Goal: Navigation & Orientation: Find specific page/section

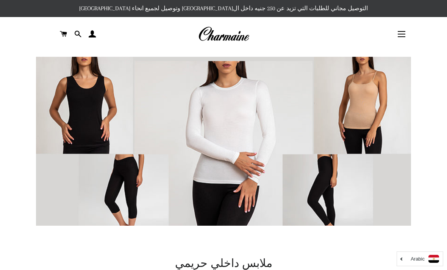
click at [408, 34] on button "التنقل في الموقع" at bounding box center [401, 34] width 19 height 19
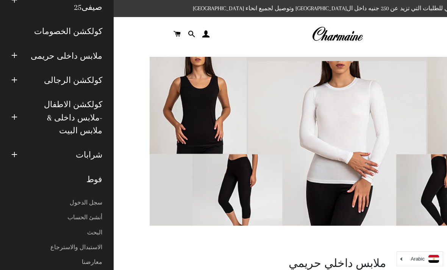
scroll to position [69, 0]
click at [12, 56] on span "button" at bounding box center [14, 55] width 6 height 9
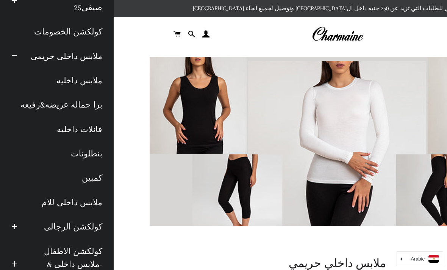
click at [81, 153] on link "بنطلونات" at bounding box center [57, 154] width 102 height 24
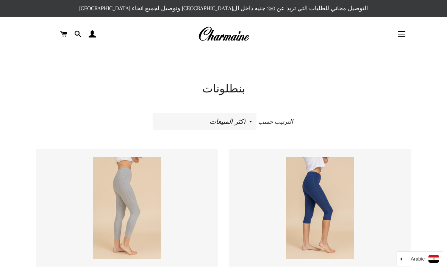
click at [397, 36] on button "التنقل في الموقع" at bounding box center [401, 34] width 19 height 19
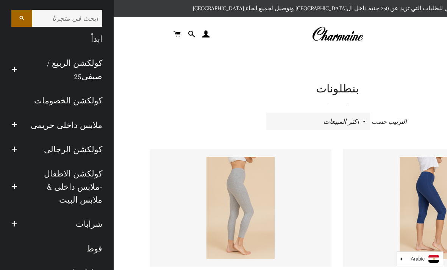
click at [16, 129] on span "button" at bounding box center [14, 124] width 6 height 9
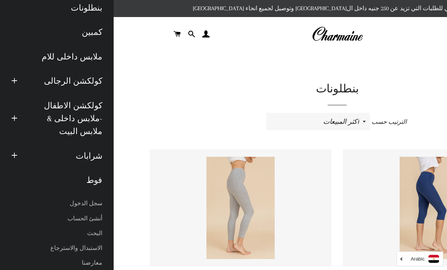
scroll to position [214, 0]
click at [96, 168] on link "فوط" at bounding box center [57, 180] width 102 height 24
click at [95, 168] on link "فوط" at bounding box center [57, 180] width 102 height 24
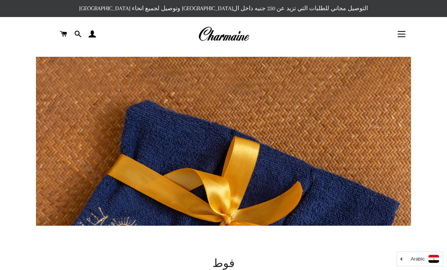
click at [401, 34] on button "التنقل في الموقع" at bounding box center [401, 34] width 19 height 19
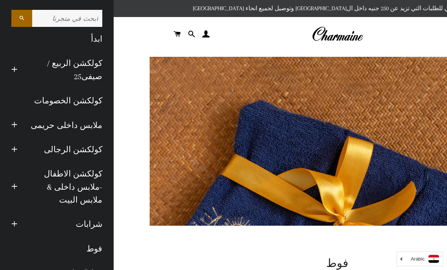
click at [21, 125] on button "توسيع القائمة الفرعية ملابس داخلى حريمى طي القائمة الفرعية ملابس داخلى حريمى" at bounding box center [14, 125] width 17 height 21
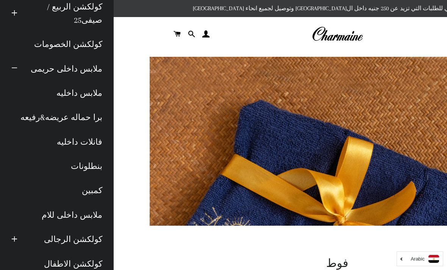
scroll to position [37, 0]
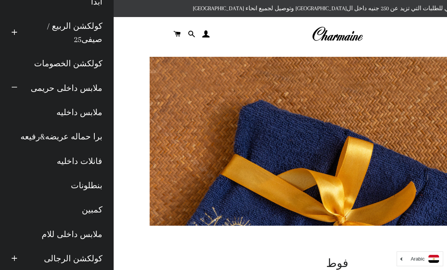
click at [82, 110] on link "ملابس داخليه" at bounding box center [57, 112] width 102 height 24
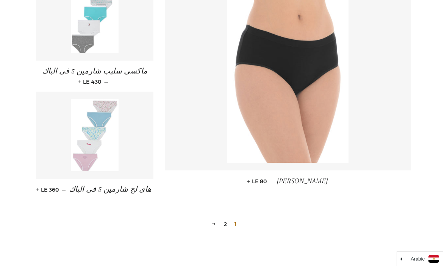
scroll to position [827, 0]
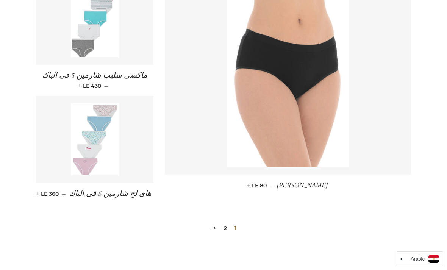
click at [210, 227] on link "التالي" at bounding box center [213, 228] width 11 height 12
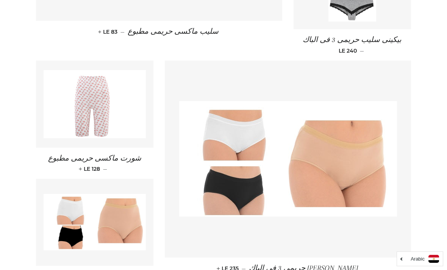
scroll to position [218, 0]
